Goal: Information Seeking & Learning: Learn about a topic

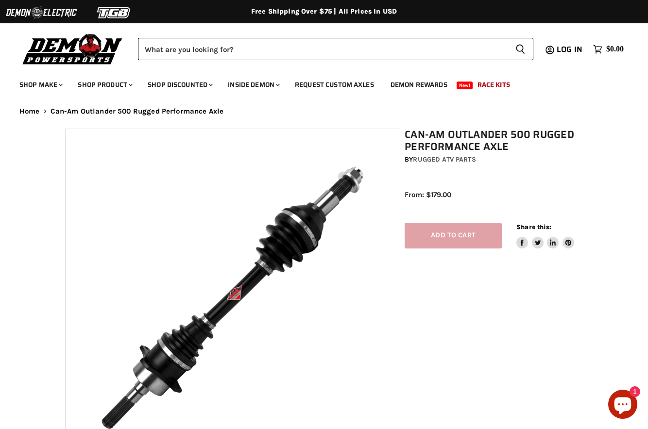
select select "******"
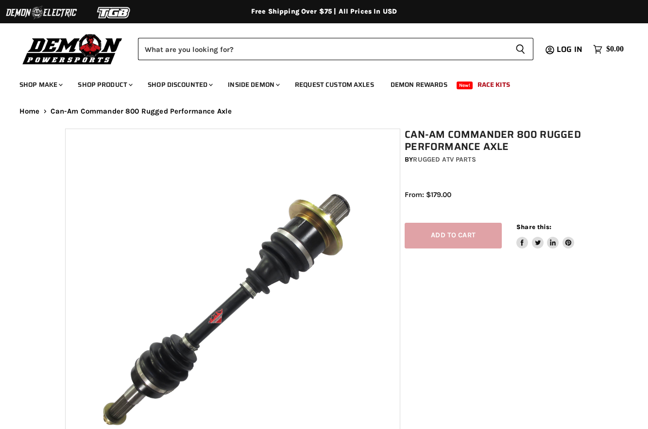
select select "******"
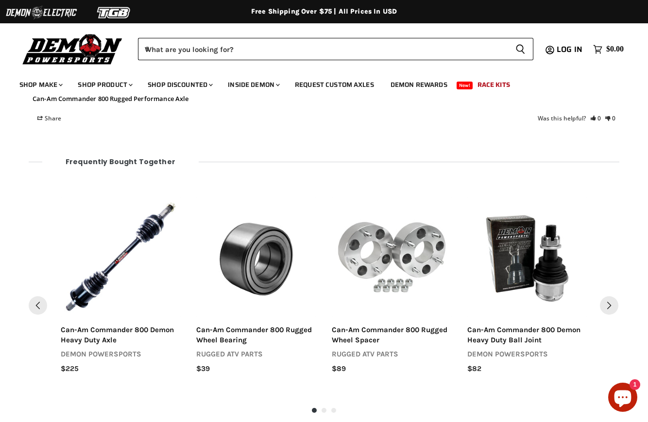
scroll to position [1039, 0]
